Goal: Task Accomplishment & Management: Complete application form

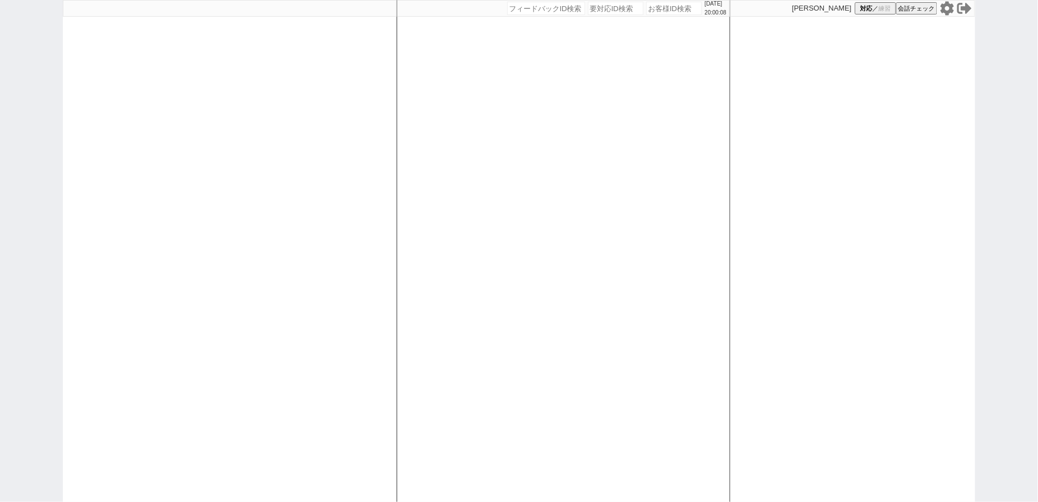
select select "100"
select select "3"
select select
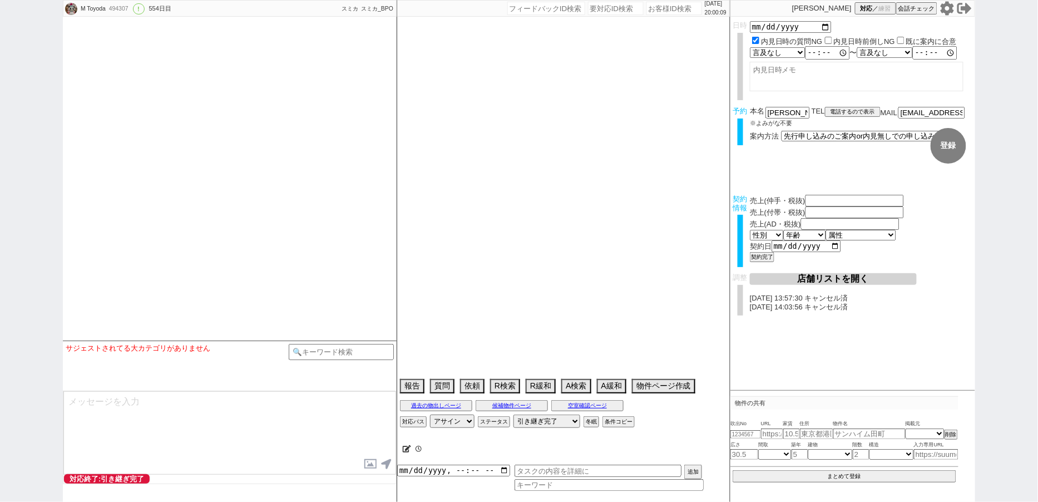
type textarea "福井対応　リビング15畳 @@先行/内見なし申し込みの場合はクライアントがお客様と事前打ち合わせするので、日程が取れたら打ち合わせの日付で内見日を入れ直し、実…"
select select "2024"
select select "3"
select select "37"
select select "7"
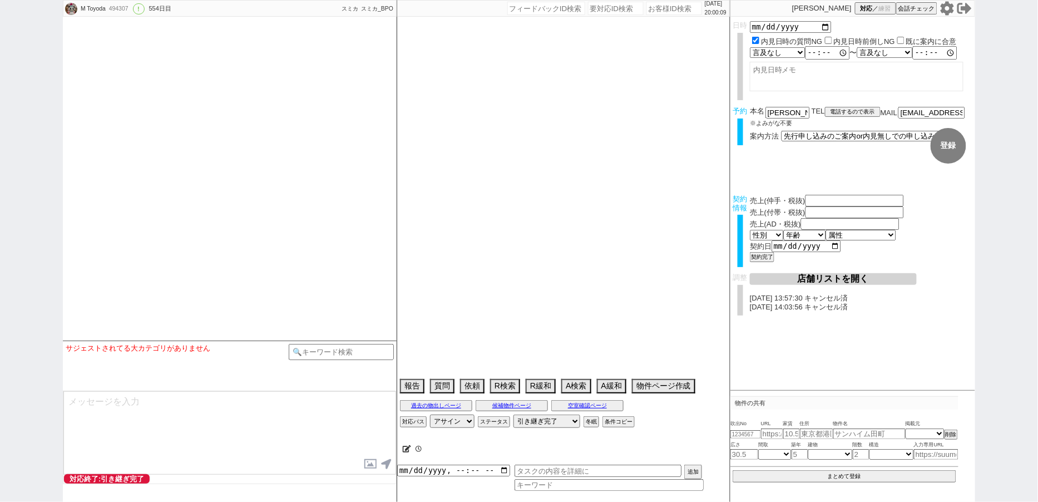
select select "14"
select select "485"
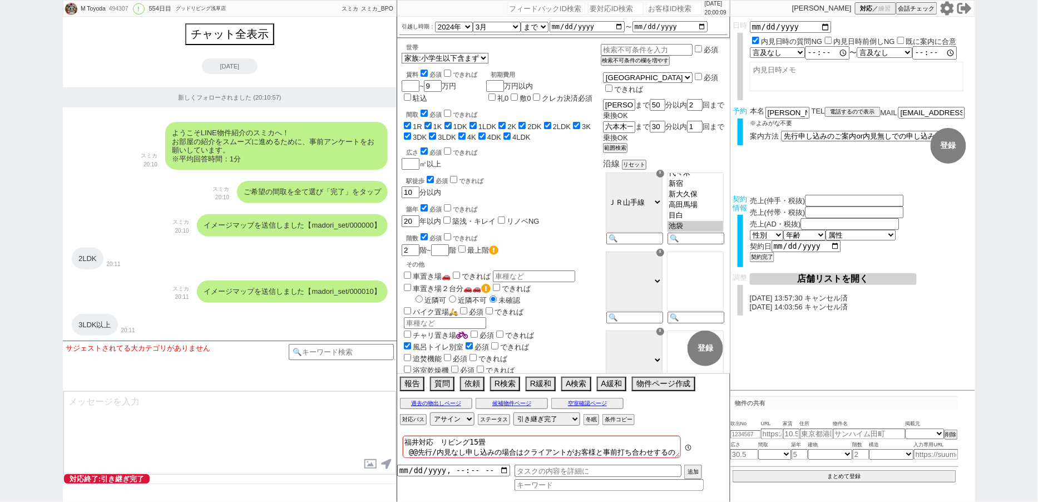
scroll to position [9753, 0]
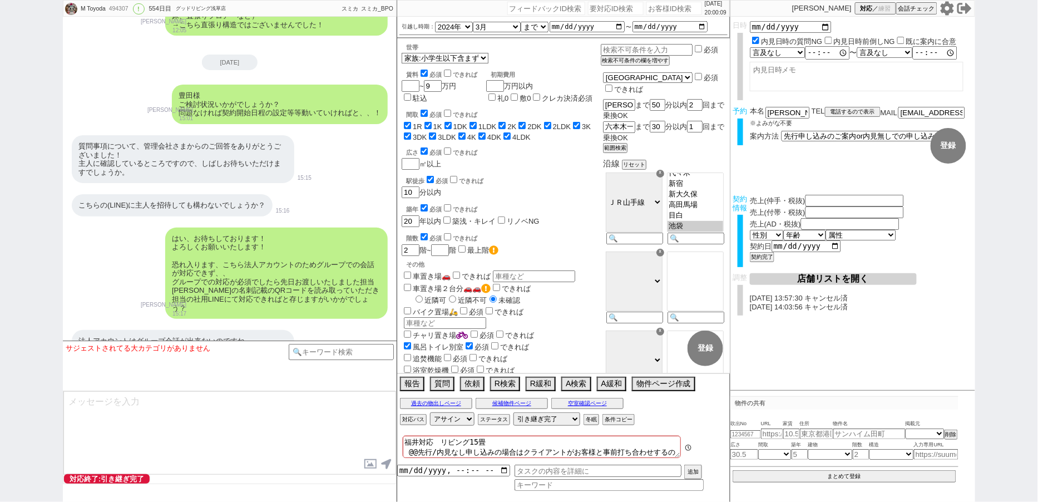
click at [945, 6] on icon at bounding box center [946, 8] width 13 height 14
